Goal: Information Seeking & Learning: Find specific fact

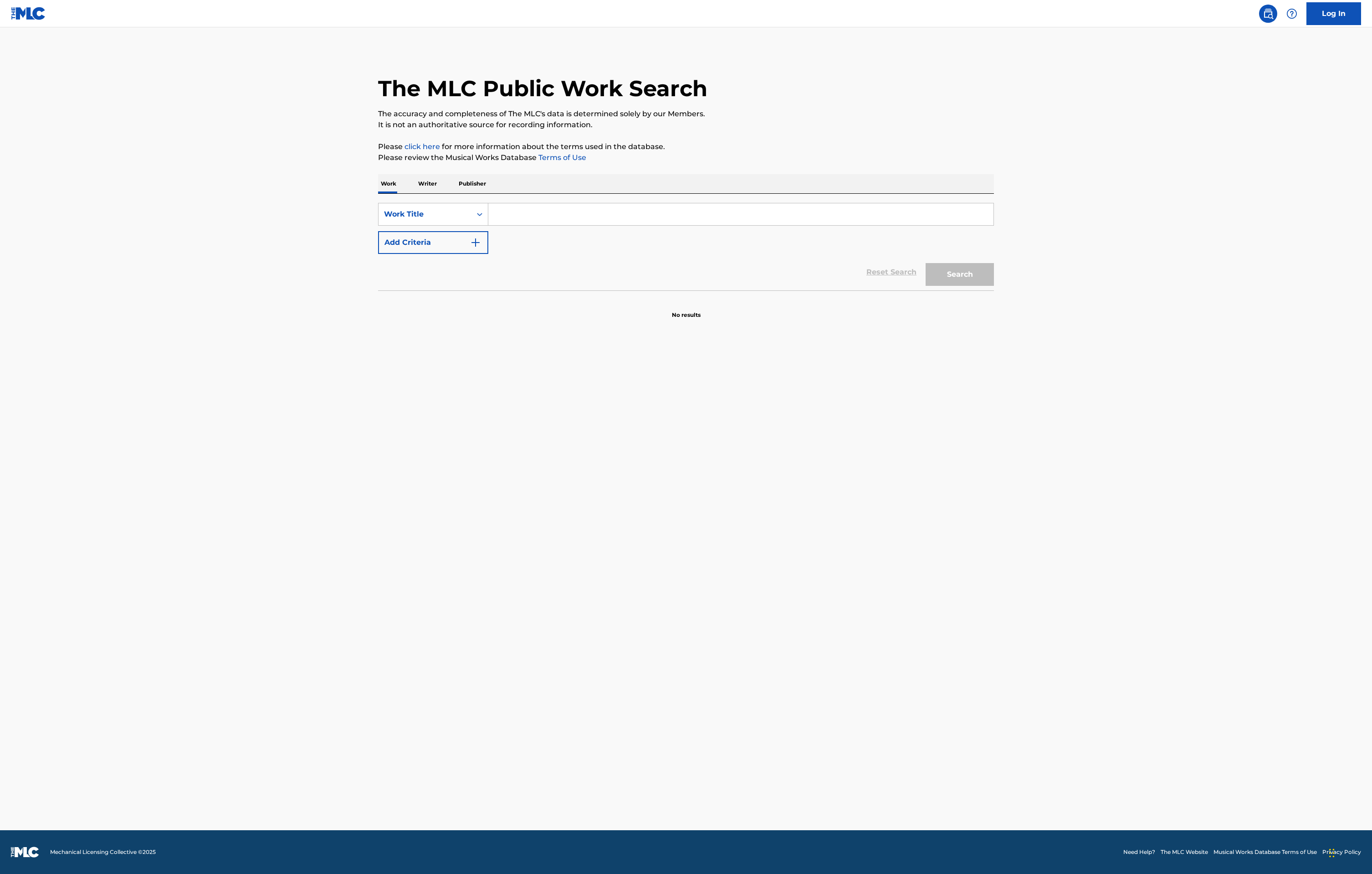
click at [506, 222] on input "Search Form" at bounding box center [741, 214] width 505 height 22
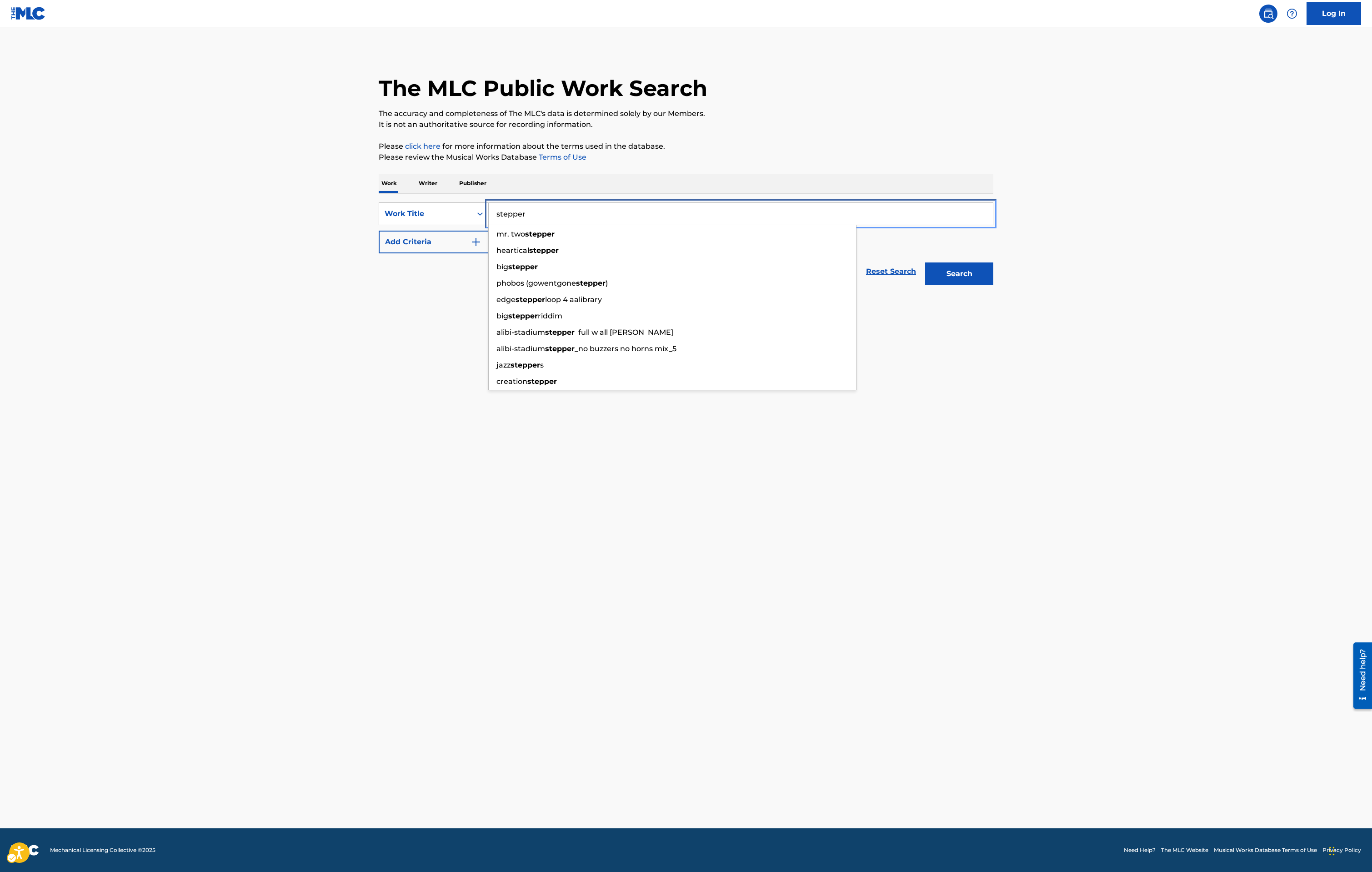
type input "stepper"
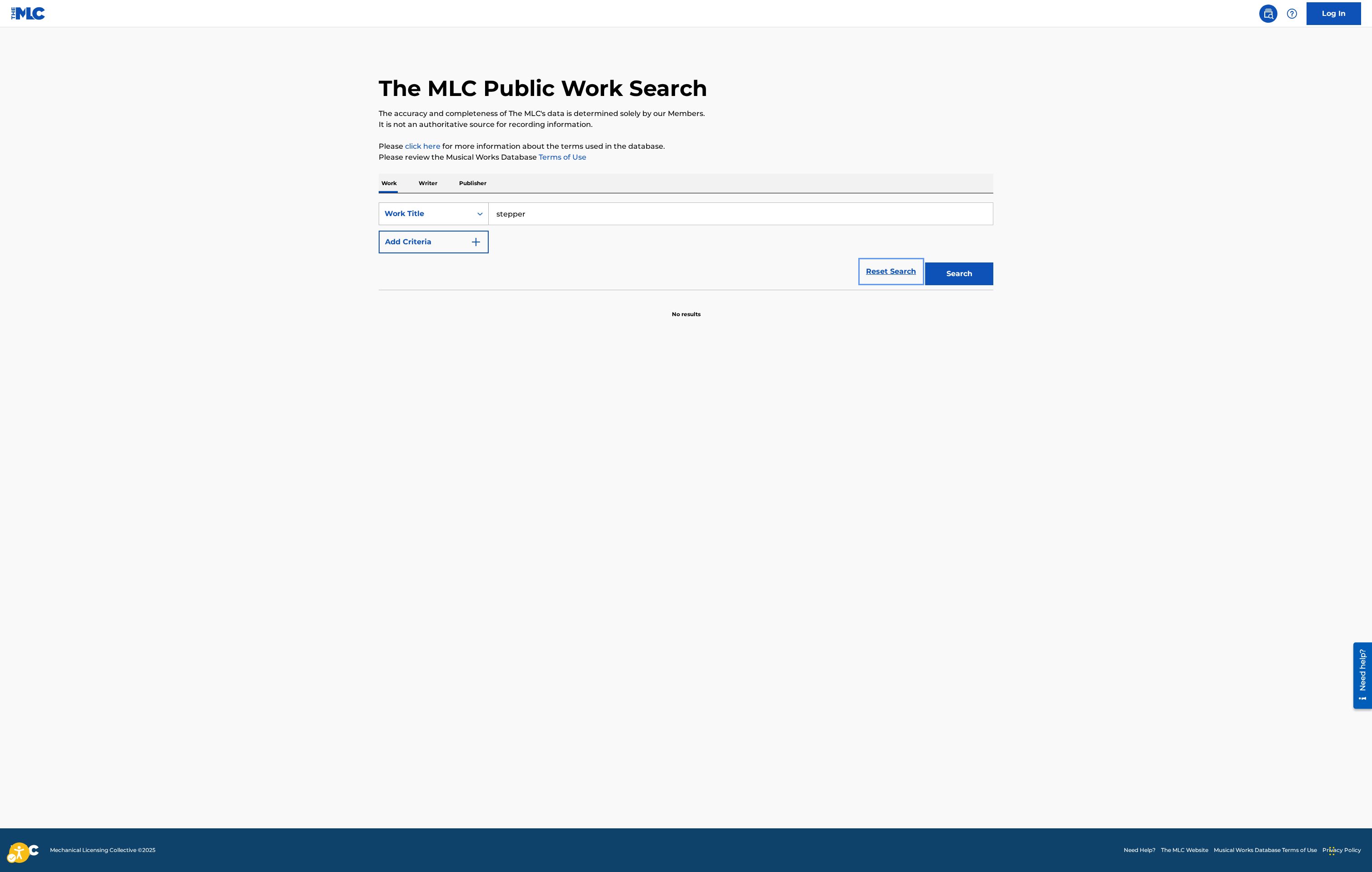
click at [410, 221] on div "Work Title" at bounding box center [425, 213] width 92 height 17
click at [351, 218] on main "The MLC Public Work Search The accuracy and completeness of The MLC's data is d…" at bounding box center [686, 427] width 1372 height 801
click at [393, 244] on button "Add Criteria" at bounding box center [433, 242] width 110 height 22
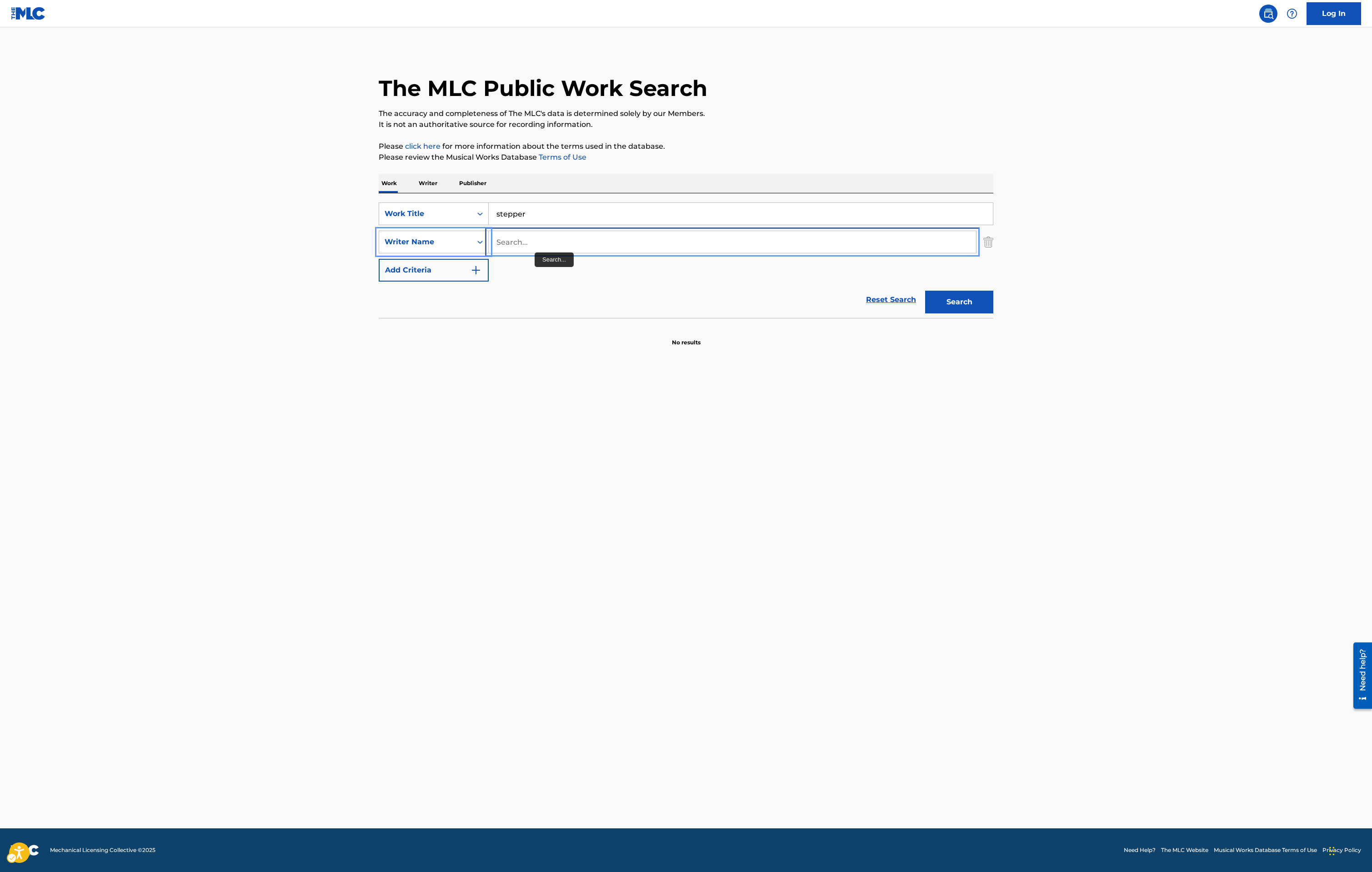
click at [542, 246] on input "Search..." at bounding box center [733, 242] width 487 height 22
click at [925, 291] on button "Search" at bounding box center [959, 302] width 68 height 22
click at [602, 248] on input "madden" at bounding box center [733, 242] width 487 height 22
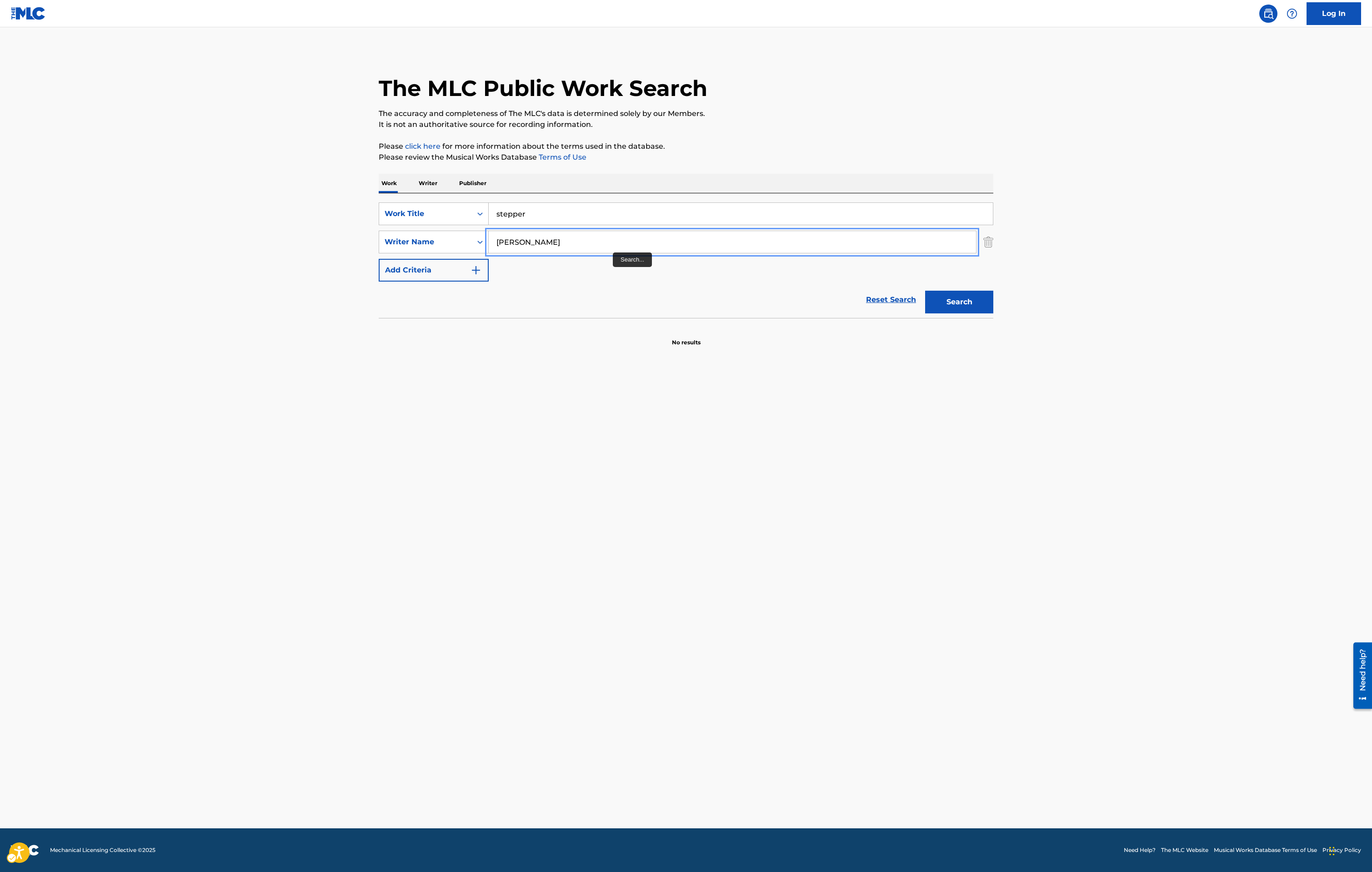
drag, startPoint x: 625, startPoint y: 247, endPoint x: 210, endPoint y: 205, distance: 417.1
click at [225, 213] on main "The MLC Public Work Search The accuracy and completeness of The MLC's data is d…" at bounding box center [686, 427] width 1372 height 801
type input "fish"
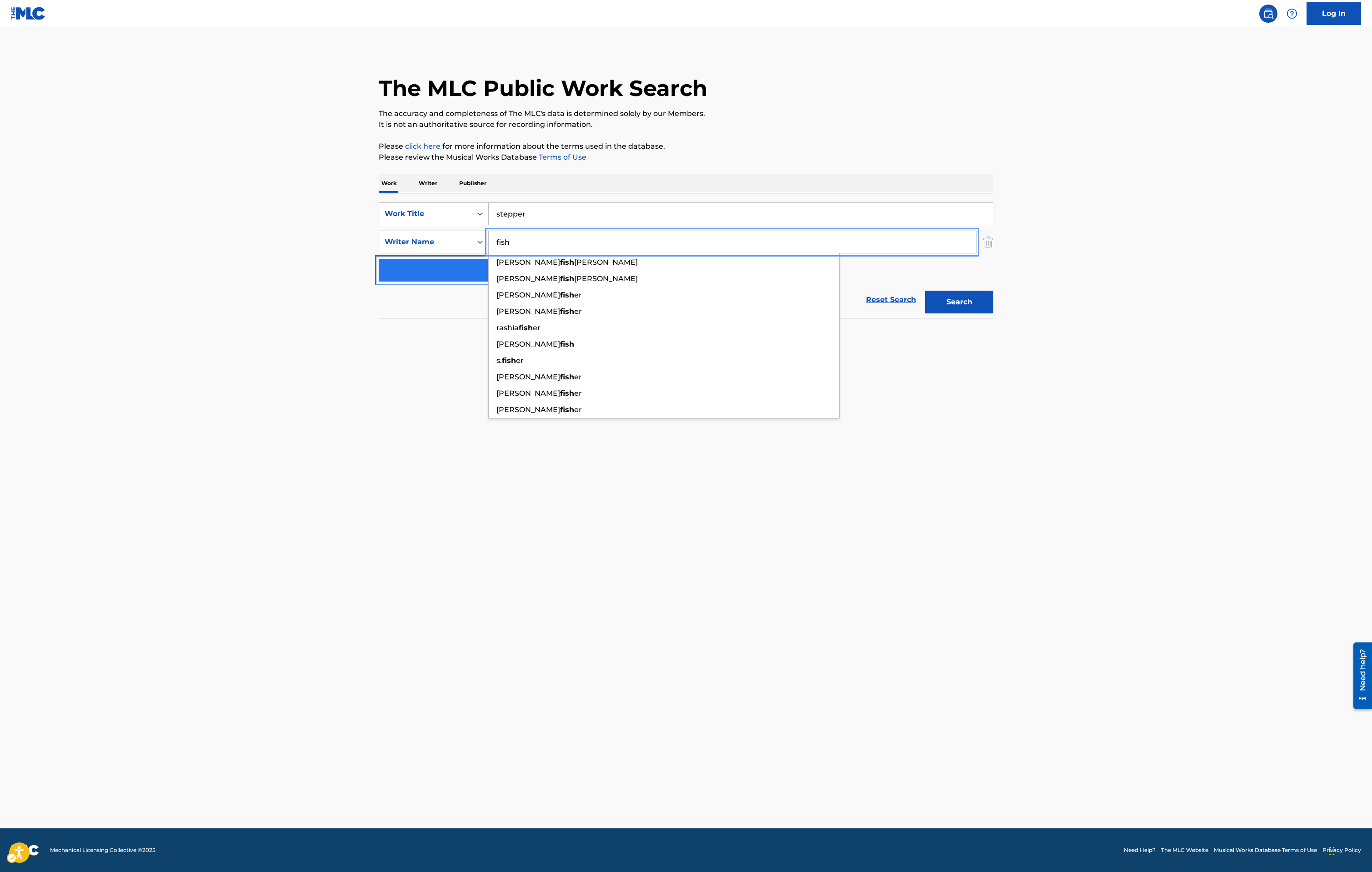
click at [379, 259] on button "Add Criteria" at bounding box center [433, 270] width 110 height 22
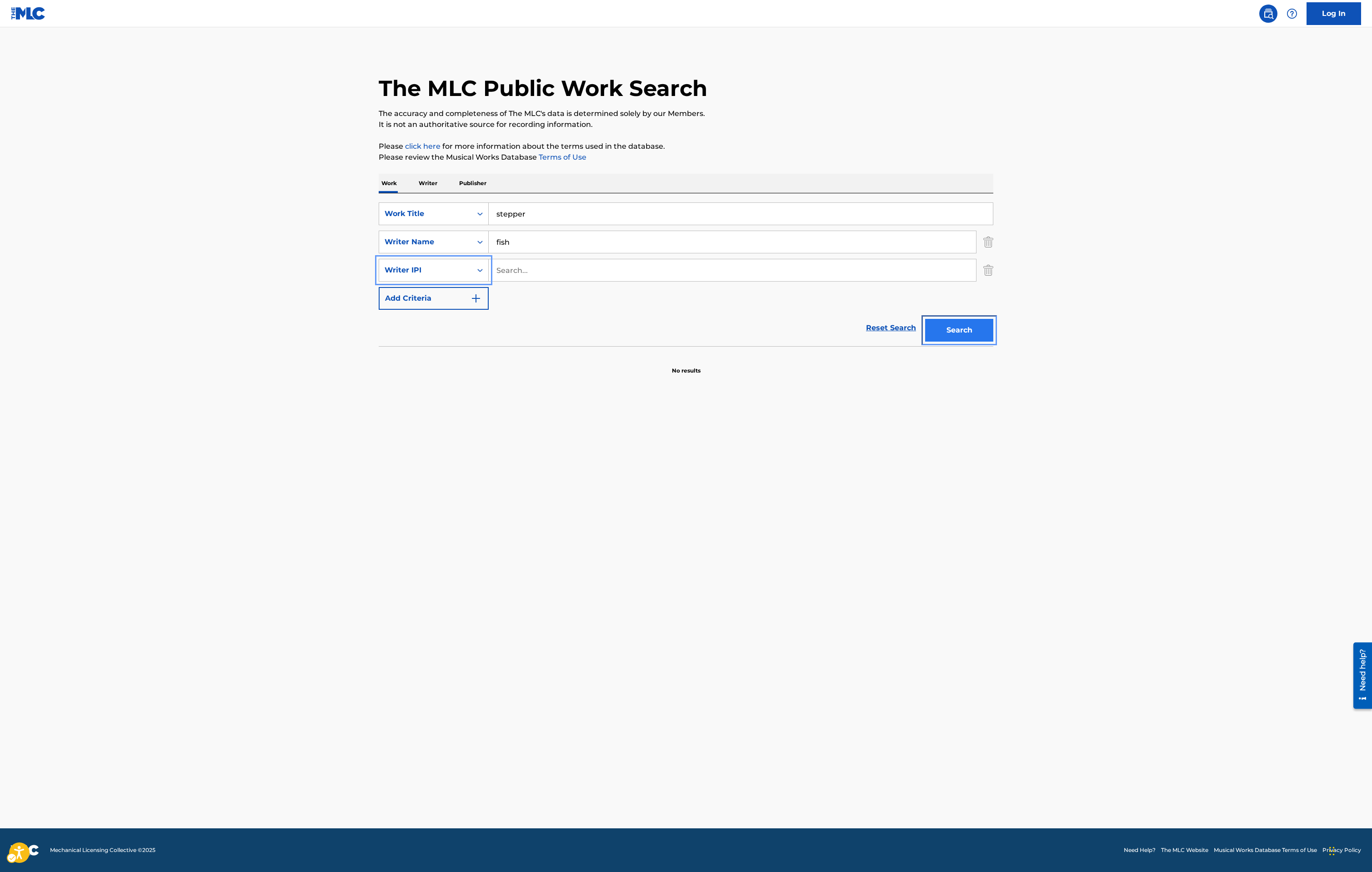
click at [982, 333] on button "Search" at bounding box center [959, 330] width 68 height 22
